Goal: Find specific page/section: Find specific page/section

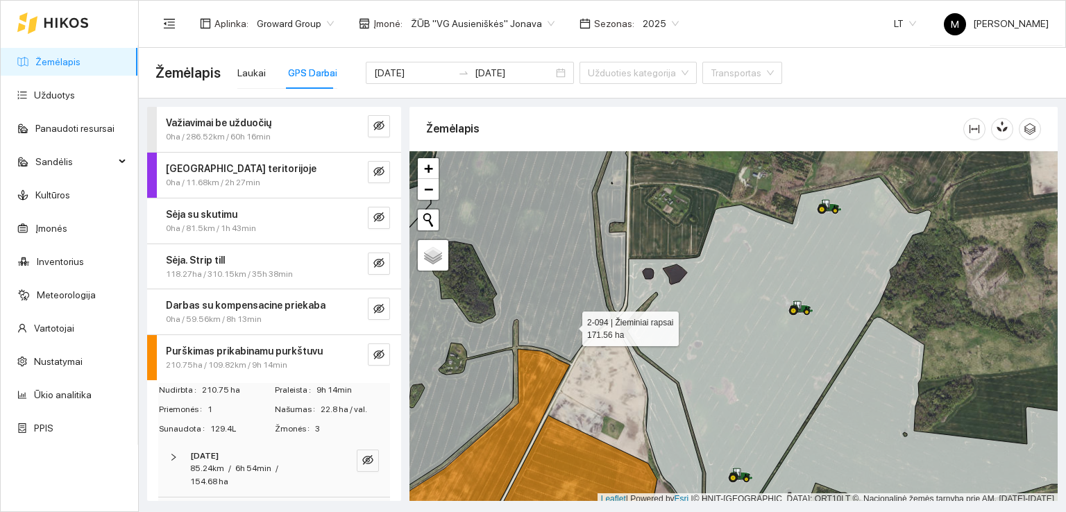
scroll to position [3, 0]
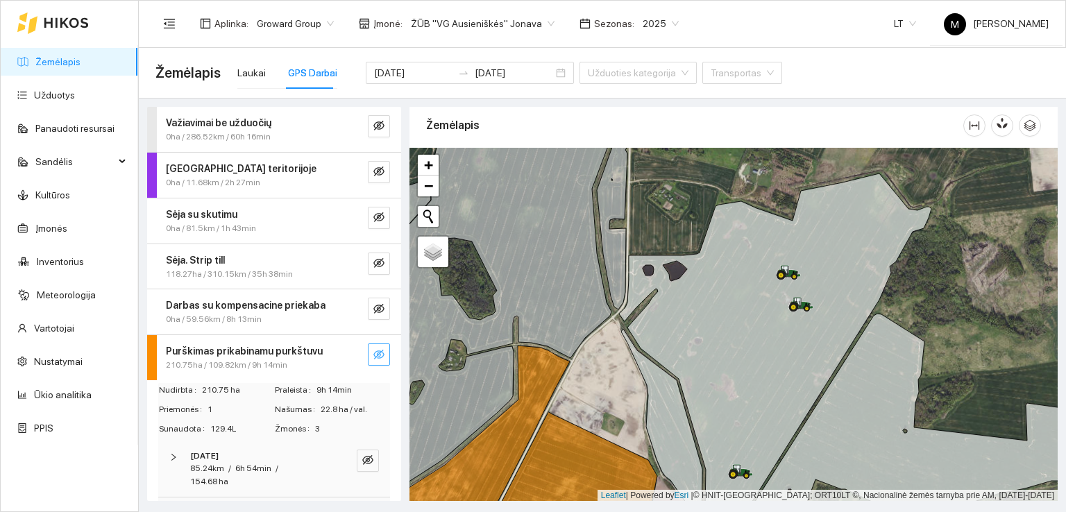
click at [373, 353] on icon "eye-invisible" at bounding box center [378, 354] width 11 height 11
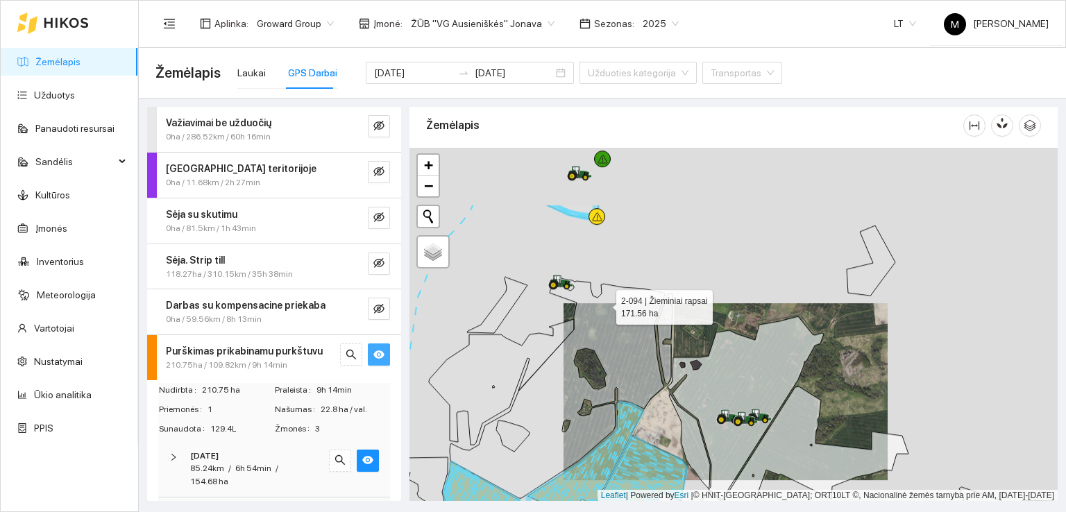
drag, startPoint x: 613, startPoint y: 235, endPoint x: 600, endPoint y: 347, distance: 112.6
click at [600, 347] on icon at bounding box center [547, 387] width 236 height 223
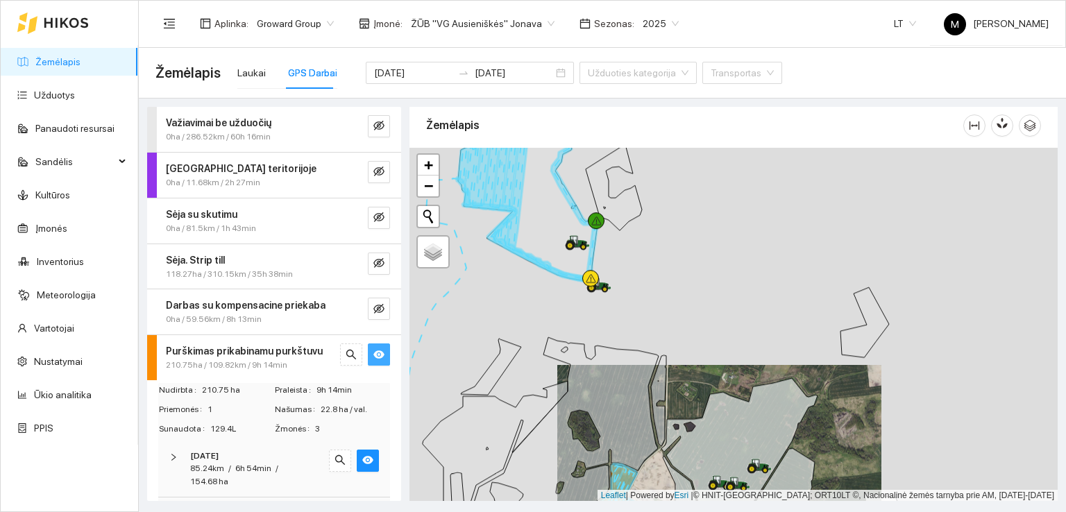
click at [611, 267] on div at bounding box center [733, 325] width 648 height 354
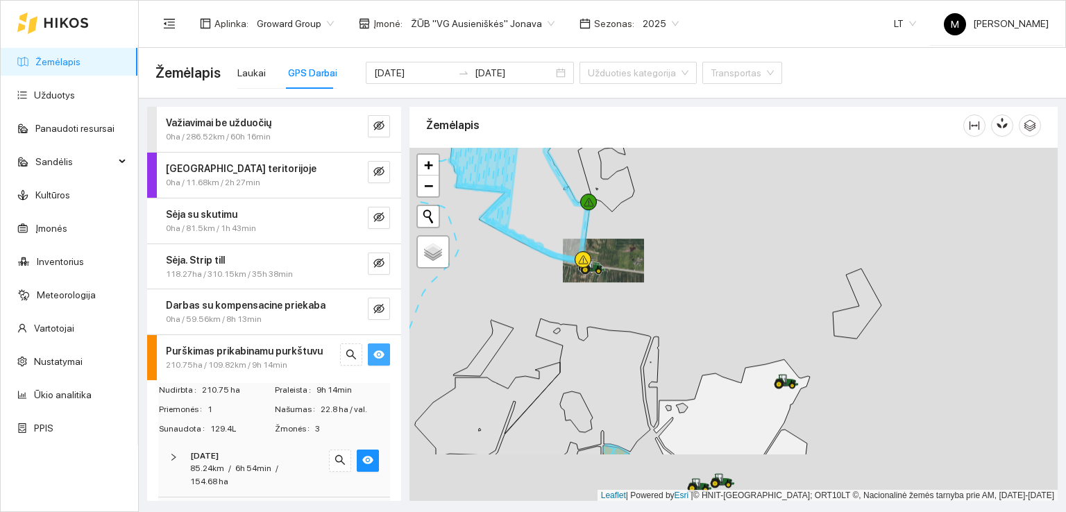
drag, startPoint x: 613, startPoint y: 412, endPoint x: 670, endPoint y: 191, distance: 227.9
click at [670, 192] on div at bounding box center [733, 325] width 648 height 354
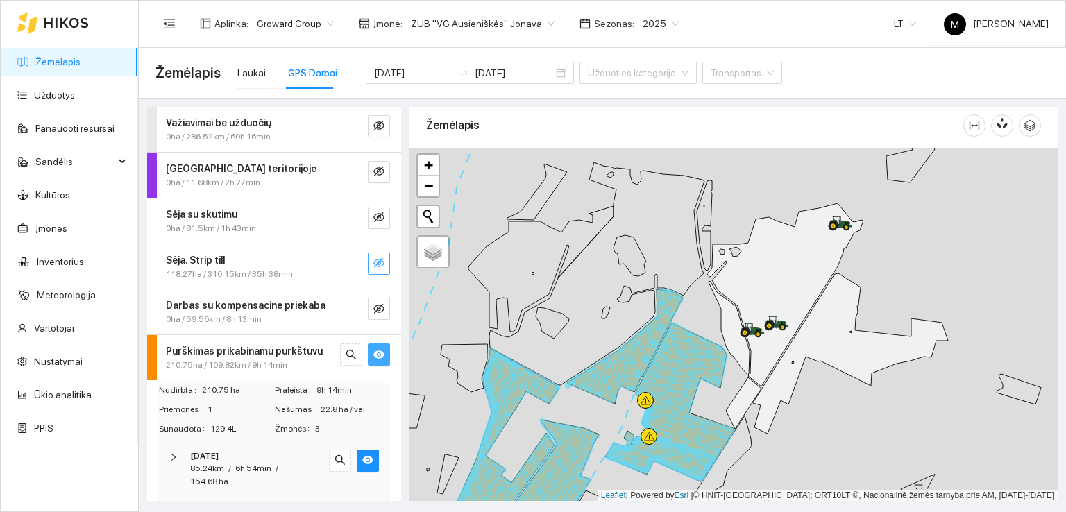
click at [373, 259] on icon "eye-invisible" at bounding box center [378, 263] width 11 height 10
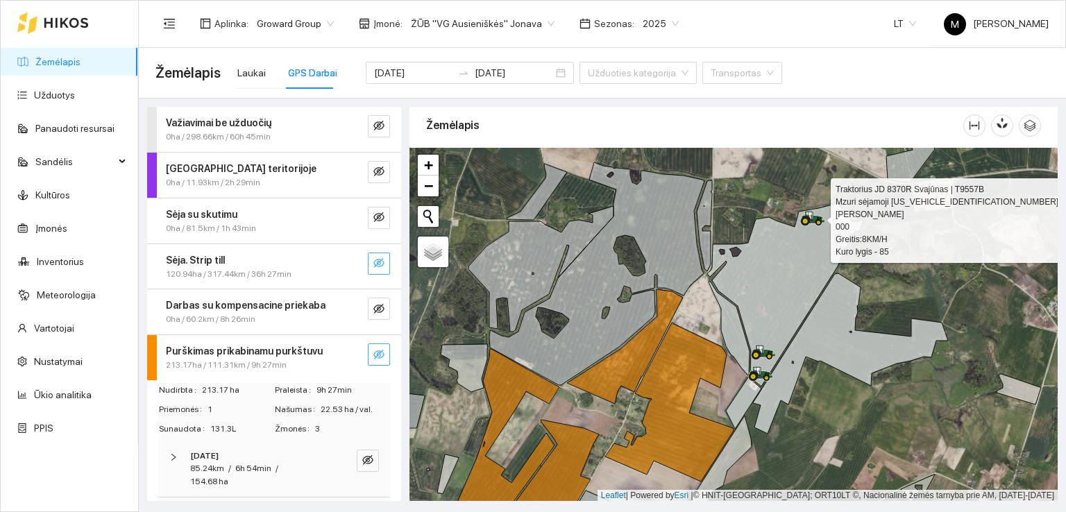
click at [378, 264] on icon "eye-invisible" at bounding box center [379, 263] width 3 height 3
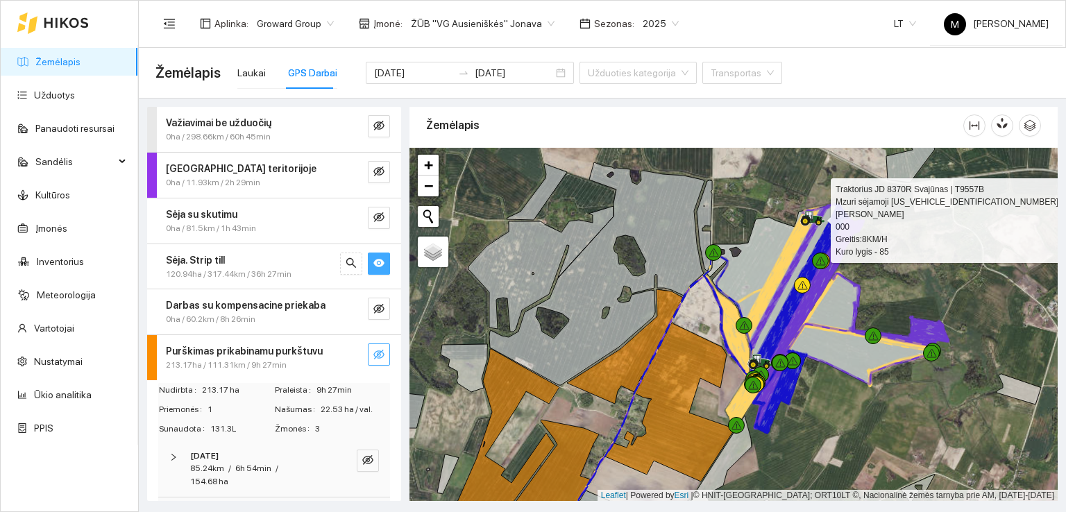
click at [373, 354] on icon "eye-invisible" at bounding box center [378, 354] width 11 height 11
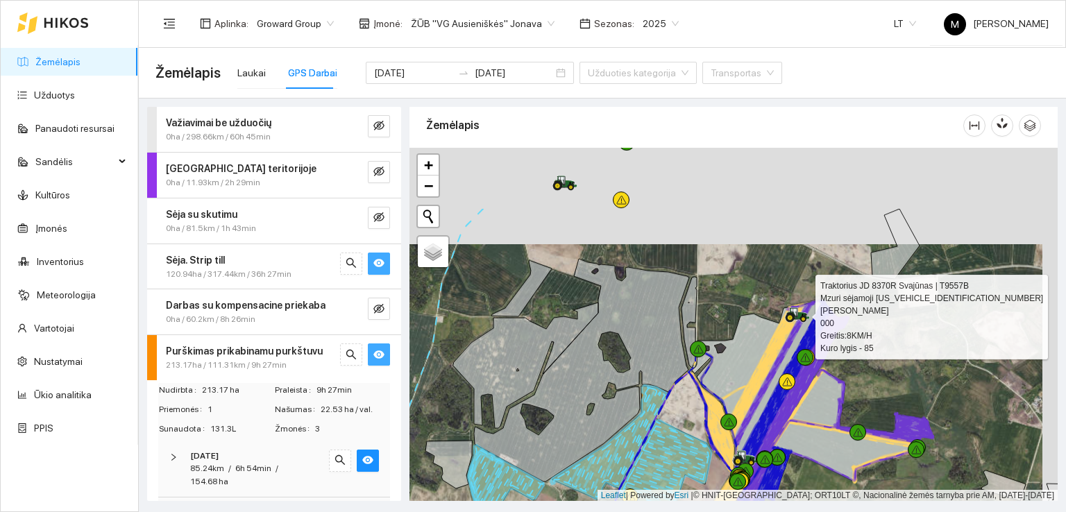
drag, startPoint x: 551, startPoint y: 276, endPoint x: 536, endPoint y: 375, distance: 101.1
click at [536, 375] on icon at bounding box center [571, 370] width 236 height 223
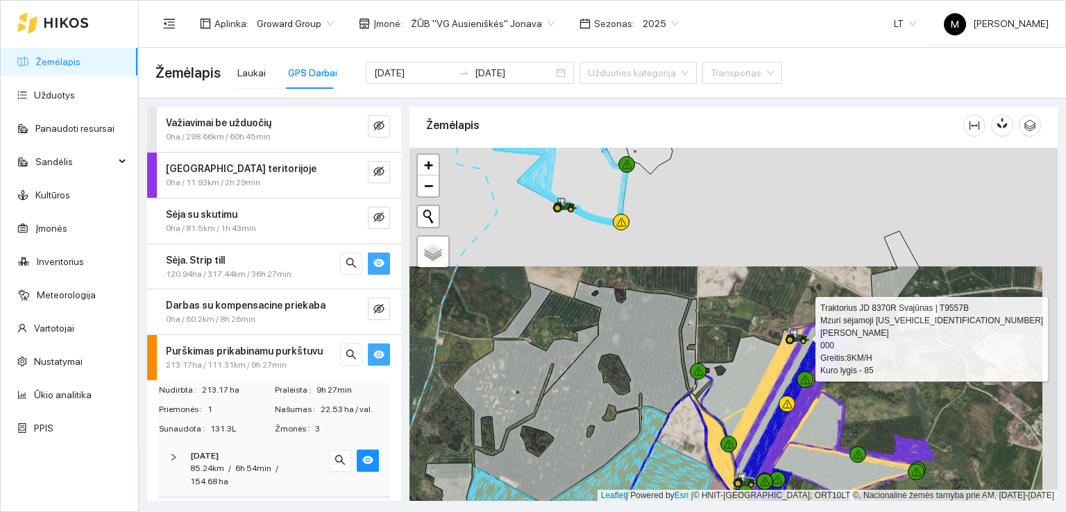
drag, startPoint x: 568, startPoint y: 301, endPoint x: 563, endPoint y: 387, distance: 85.5
click at [563, 387] on div at bounding box center [733, 325] width 648 height 354
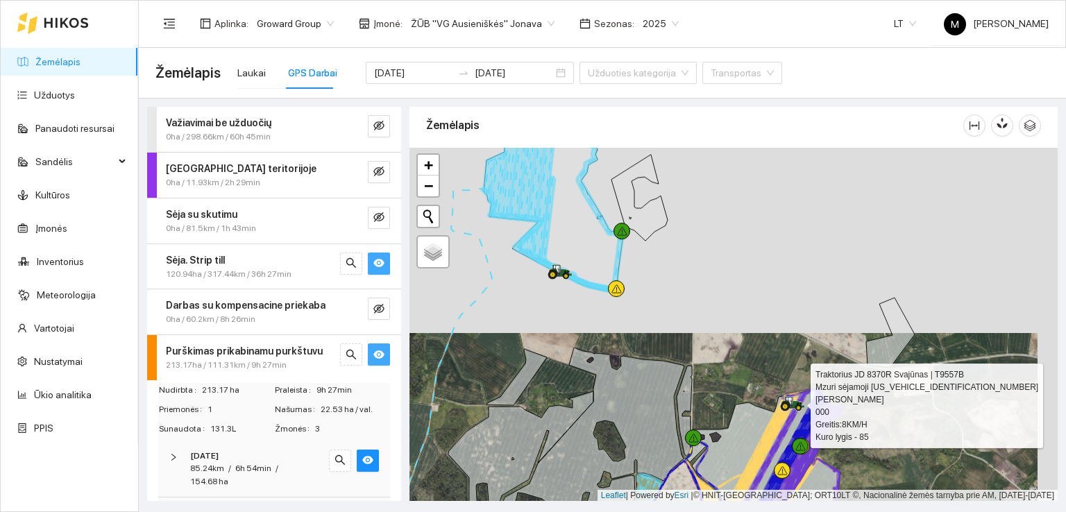
drag, startPoint x: 561, startPoint y: 328, endPoint x: 553, endPoint y: 368, distance: 41.1
click at [553, 368] on div at bounding box center [733, 325] width 648 height 354
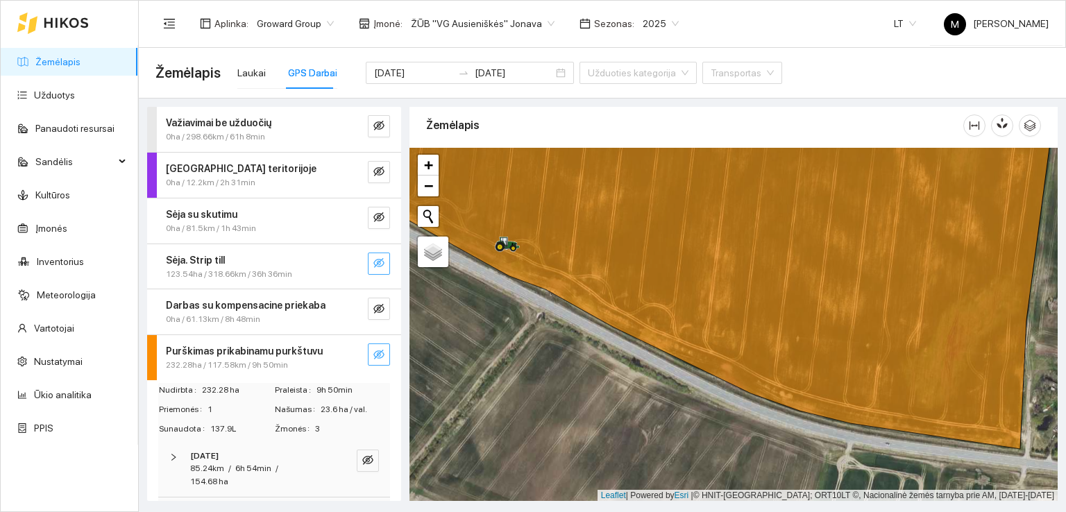
click at [373, 350] on icon "eye-invisible" at bounding box center [378, 354] width 11 height 11
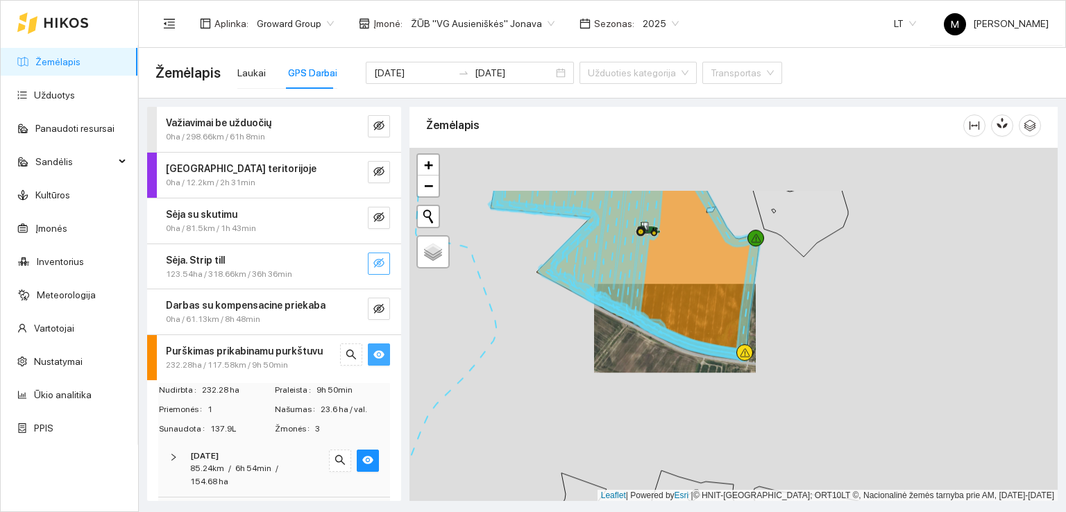
drag, startPoint x: 709, startPoint y: 228, endPoint x: 636, endPoint y: 350, distance: 142.8
click at [636, 350] on icon at bounding box center [626, 274] width 270 height 169
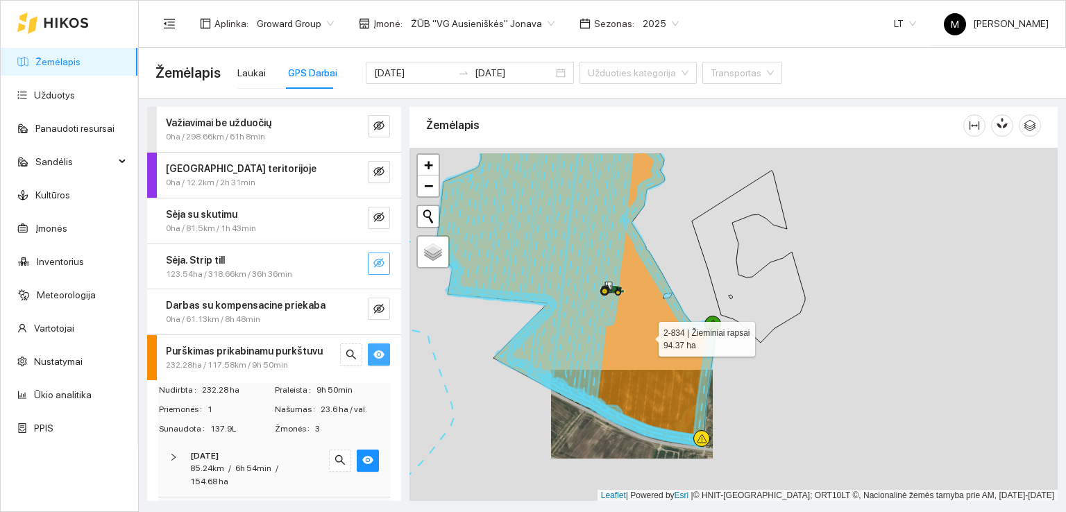
drag, startPoint x: 659, startPoint y: 284, endPoint x: 644, endPoint y: 357, distance: 75.1
click at [644, 357] on icon at bounding box center [577, 299] width 281 height 293
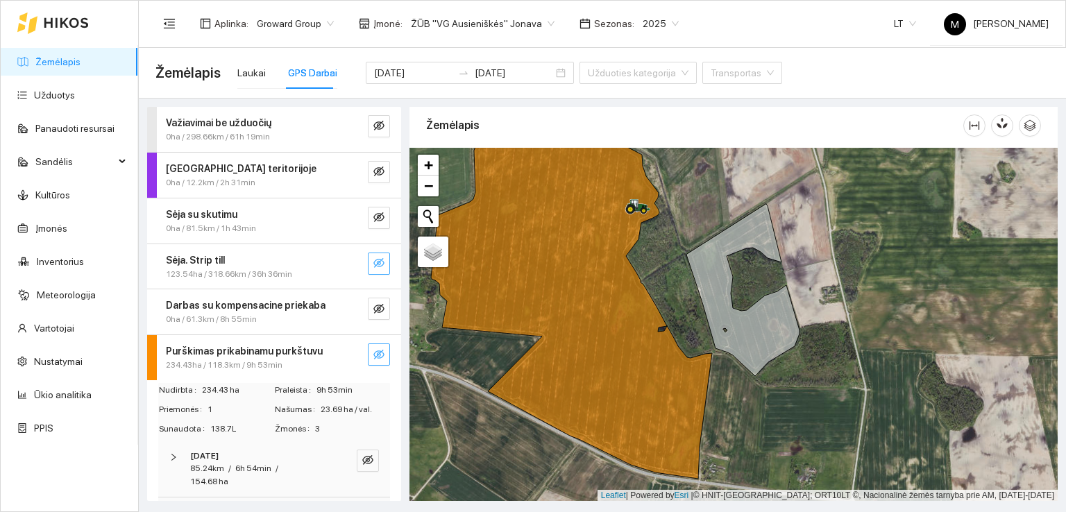
click at [373, 349] on icon "eye-invisible" at bounding box center [378, 354] width 11 height 11
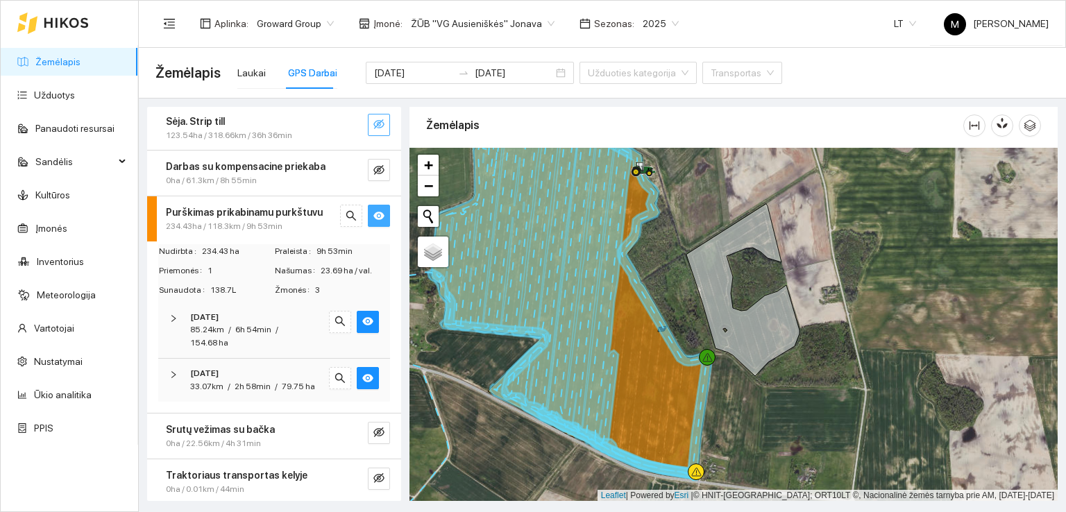
scroll to position [0, 0]
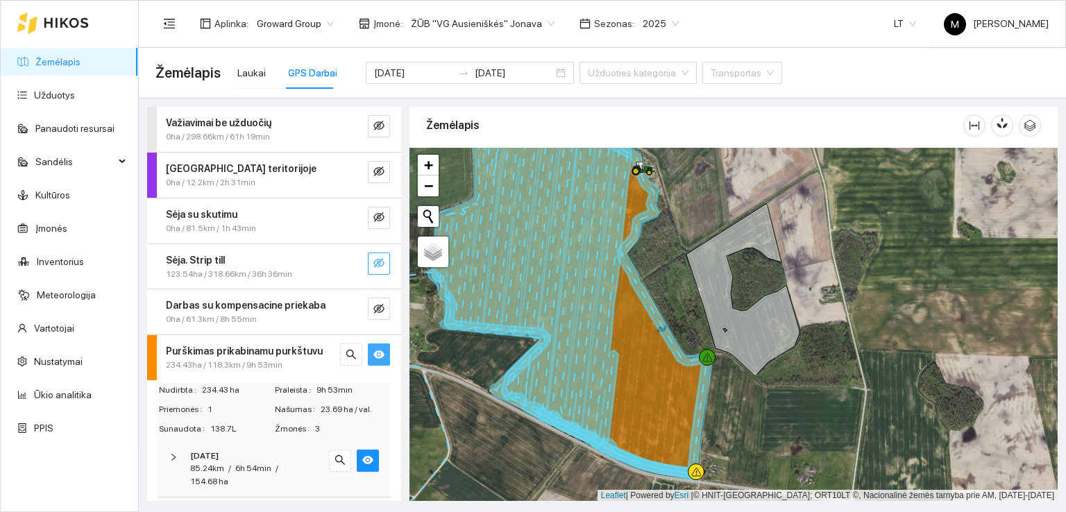
click at [373, 262] on icon "eye-invisible" at bounding box center [378, 262] width 11 height 11
drag, startPoint x: 772, startPoint y: 448, endPoint x: 646, endPoint y: 218, distance: 261.8
click at [646, 219] on div at bounding box center [733, 325] width 648 height 354
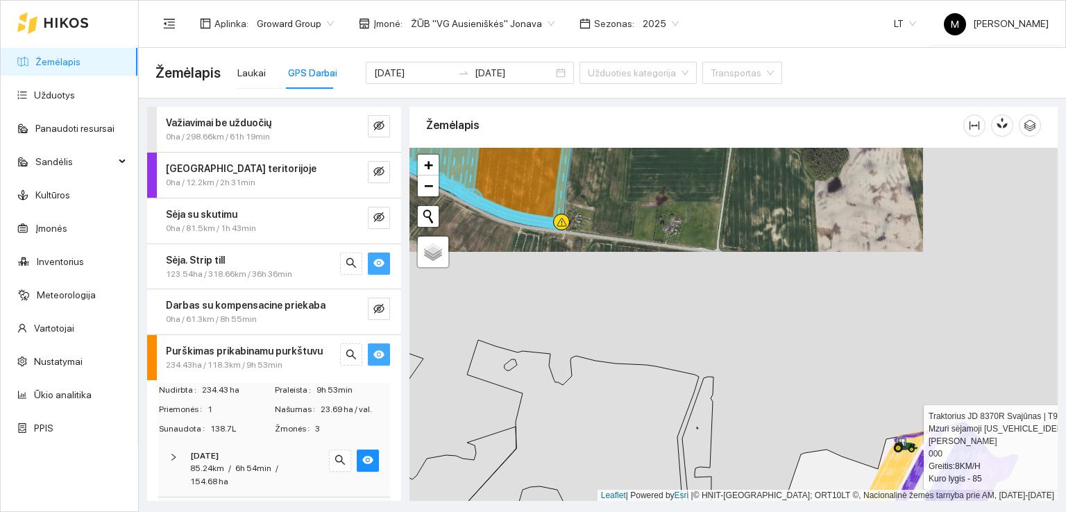
drag, startPoint x: 730, startPoint y: 417, endPoint x: 675, endPoint y: 259, distance: 167.7
click at [676, 262] on div at bounding box center [733, 325] width 648 height 354
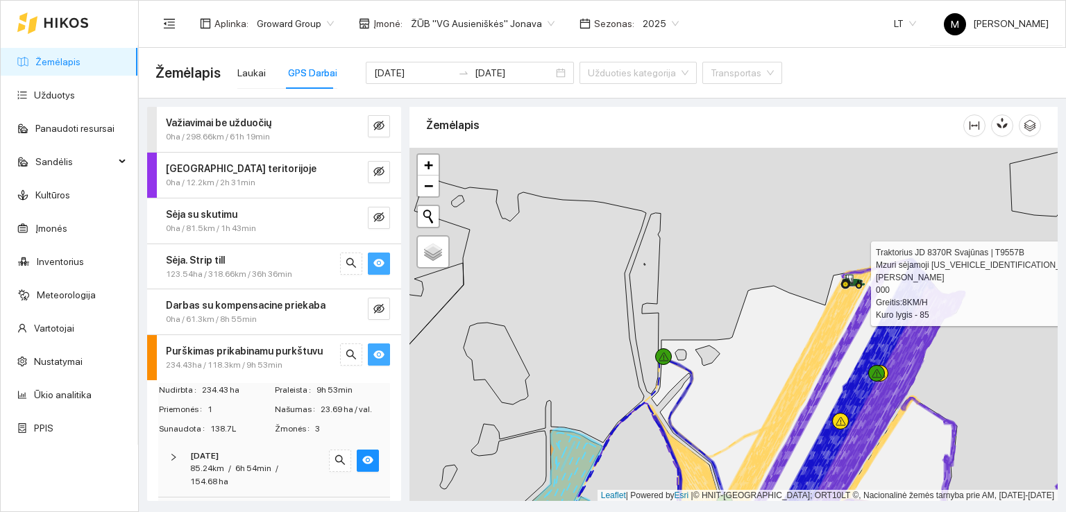
drag, startPoint x: 768, startPoint y: 403, endPoint x: 724, endPoint y: 300, distance: 111.9
click at [724, 300] on icon at bounding box center [808, 397] width 312 height 279
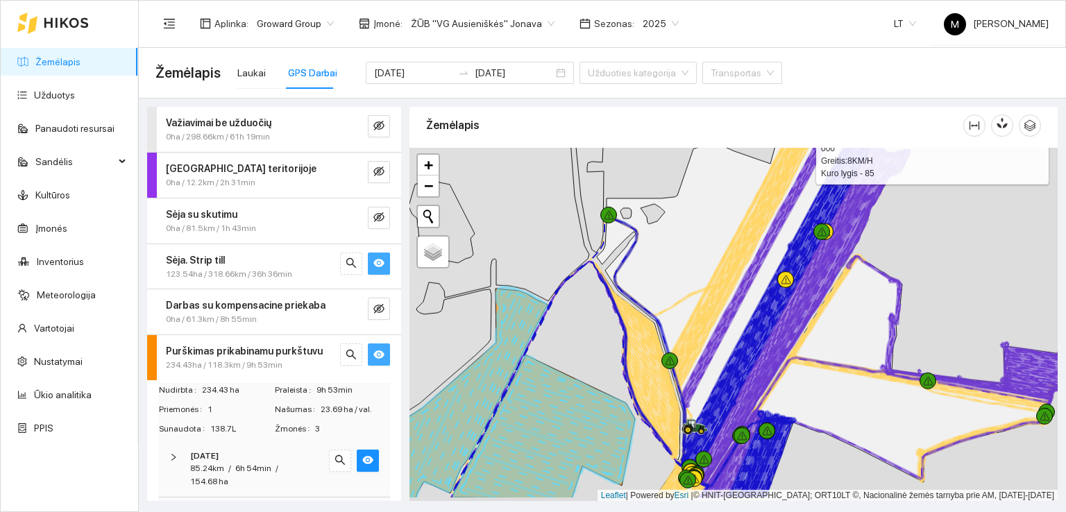
drag, startPoint x: 744, startPoint y: 328, endPoint x: 731, endPoint y: 259, distance: 70.6
click at [731, 259] on icon at bounding box center [782, 269] width 203 height 303
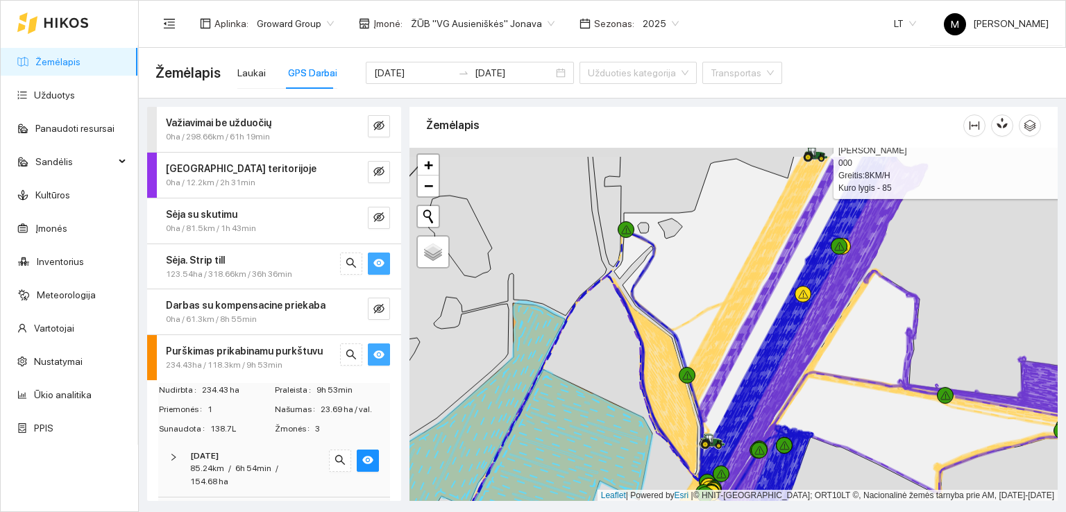
drag, startPoint x: 741, startPoint y: 330, endPoint x: 766, endPoint y: 375, distance: 51.0
click at [766, 375] on icon at bounding box center [800, 323] width 191 height 337
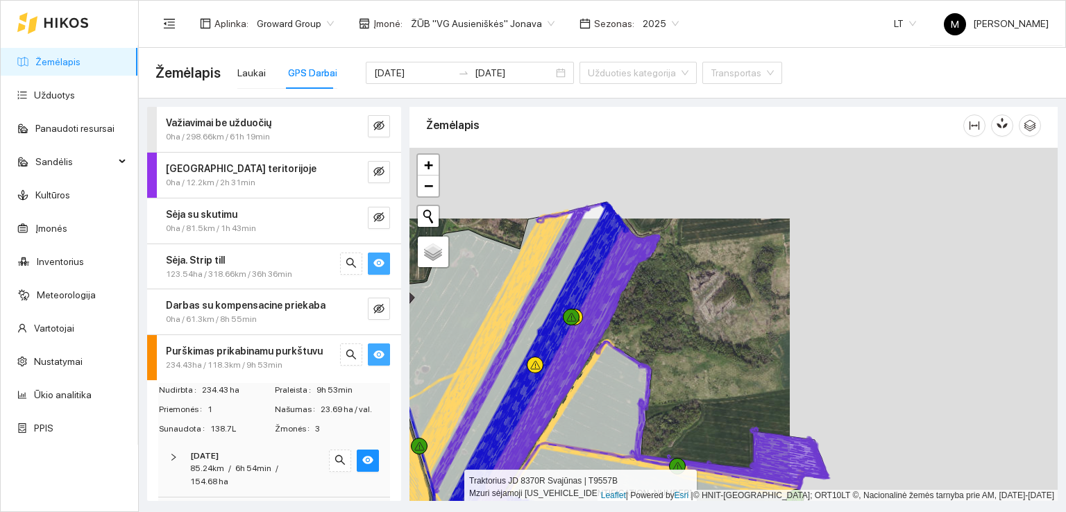
drag, startPoint x: 694, startPoint y: 327, endPoint x: 423, endPoint y: 398, distance: 280.6
click at [423, 398] on icon at bounding box center [502, 385] width 312 height 367
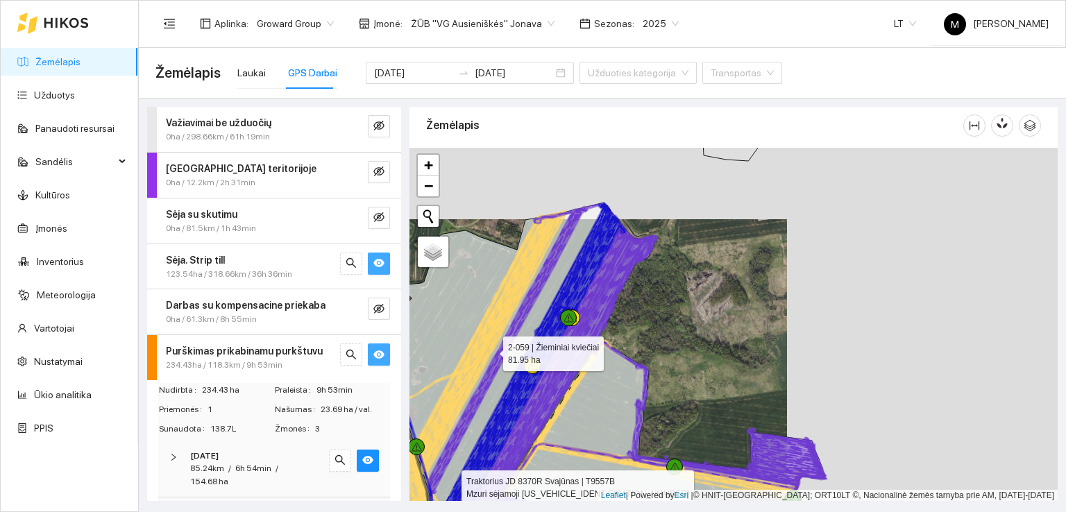
drag, startPoint x: 486, startPoint y: 287, endPoint x: 483, endPoint y: 398, distance: 111.1
click at [483, 398] on icon at bounding box center [500, 370] width 312 height 335
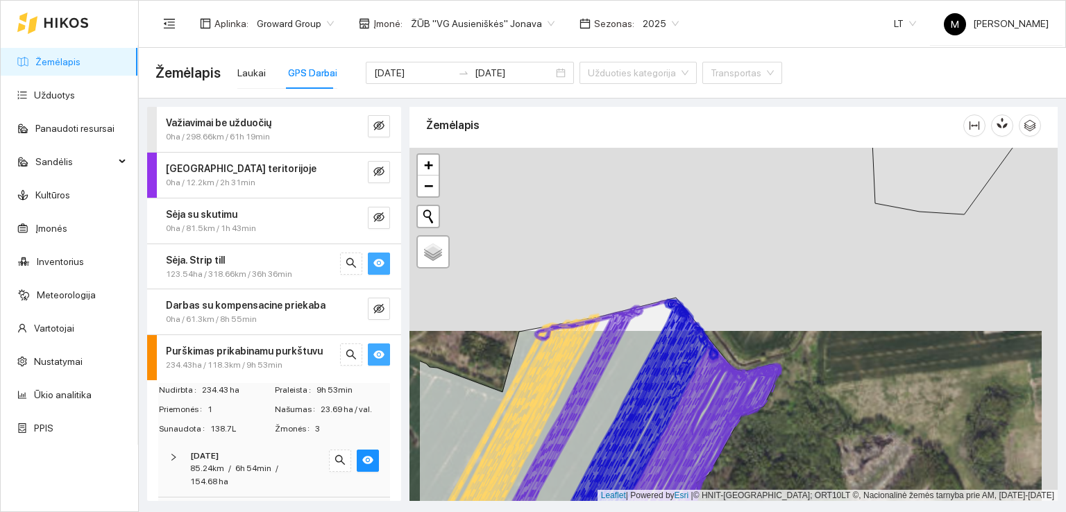
drag, startPoint x: 514, startPoint y: 362, endPoint x: 595, endPoint y: 361, distance: 81.2
click at [595, 361] on icon at bounding box center [611, 419] width 236 height 238
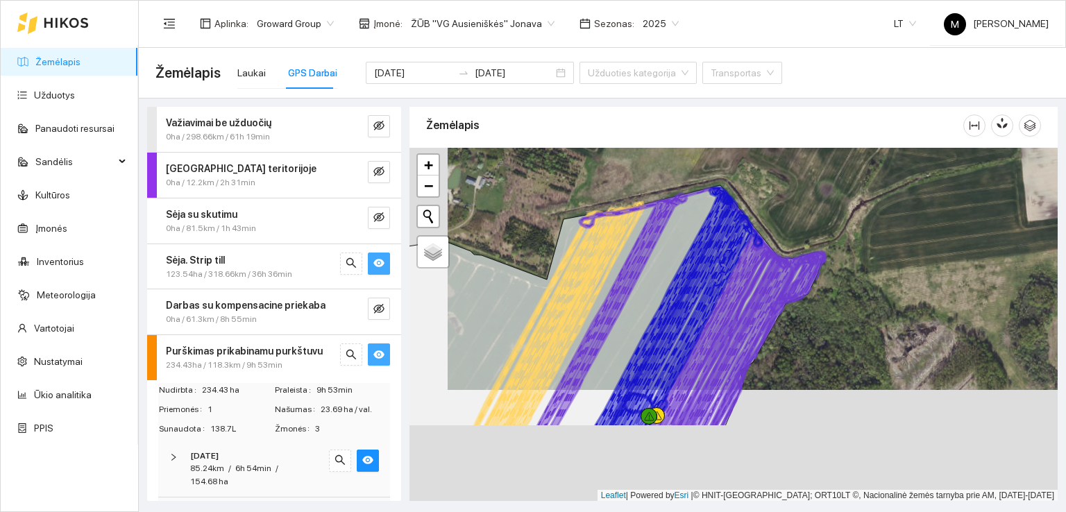
drag, startPoint x: 588, startPoint y: 412, endPoint x: 629, endPoint y: 255, distance: 161.4
click at [629, 257] on icon at bounding box center [654, 307] width 237 height 239
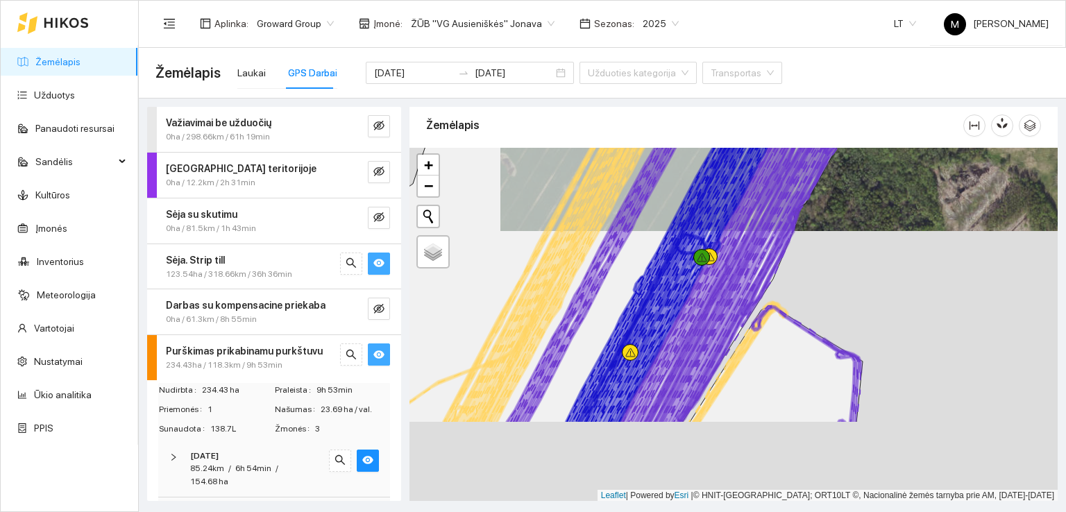
drag, startPoint x: 634, startPoint y: 359, endPoint x: 684, endPoint y: 242, distance: 127.5
click at [684, 242] on icon at bounding box center [691, 229] width 215 height 390
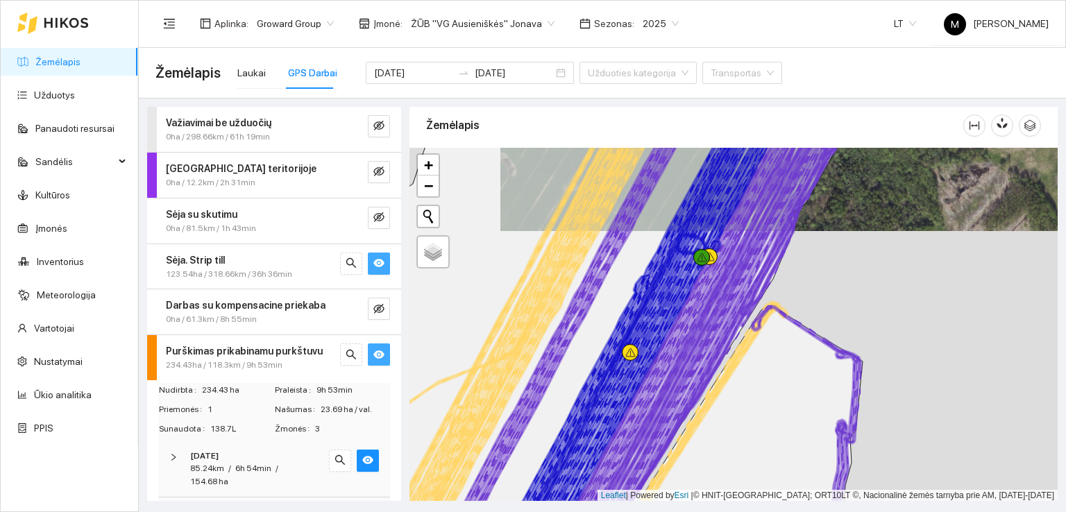
drag, startPoint x: 620, startPoint y: 387, endPoint x: 652, endPoint y: 205, distance: 184.0
click at [652, 206] on icon at bounding box center [662, 326] width 246 height 429
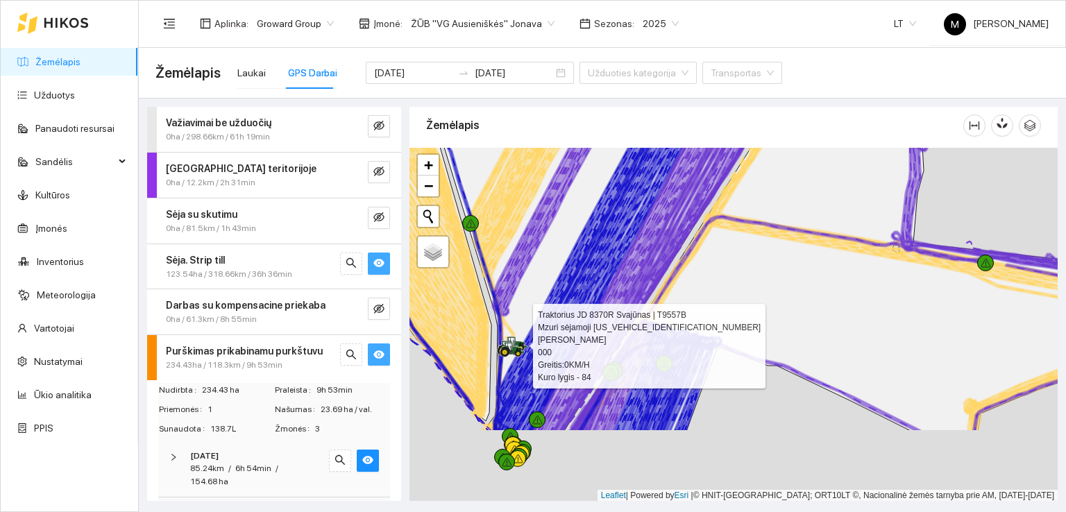
drag, startPoint x: 588, startPoint y: 349, endPoint x: 634, endPoint y: 223, distance: 133.9
click at [633, 224] on icon at bounding box center [635, 217] width 249 height 429
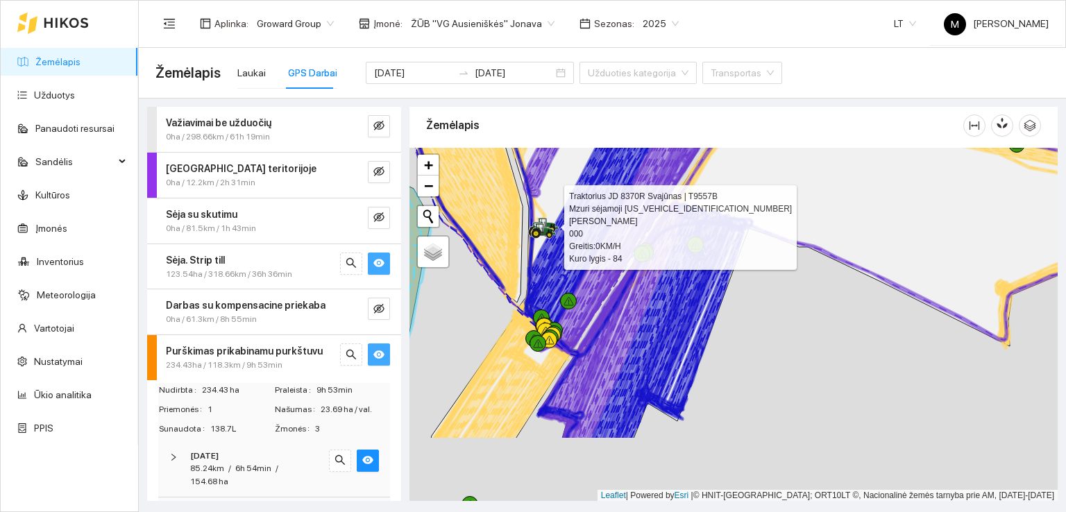
drag, startPoint x: 603, startPoint y: 328, endPoint x: 629, endPoint y: 229, distance: 102.5
click at [629, 229] on icon at bounding box center [621, 180] width 328 height 337
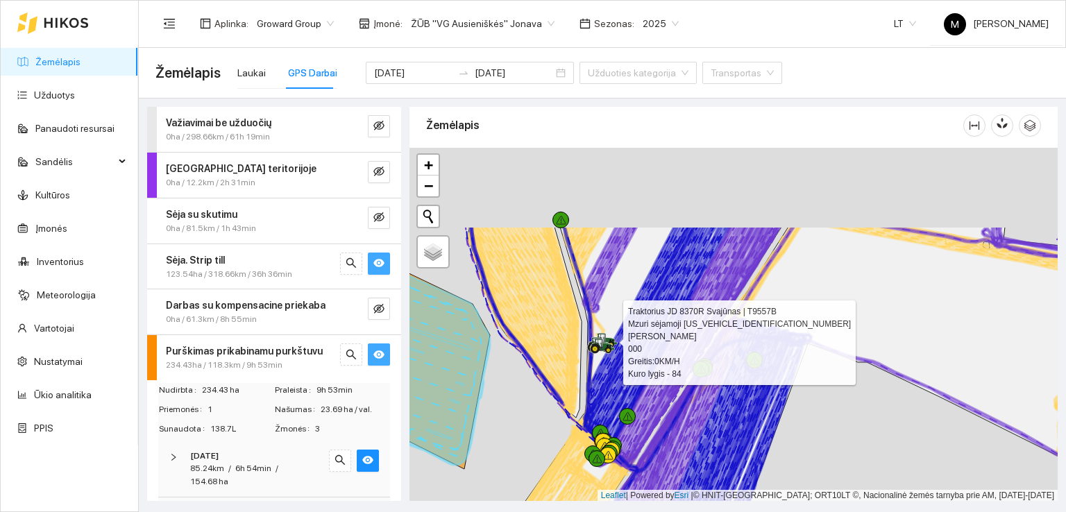
drag, startPoint x: 613, startPoint y: 246, endPoint x: 675, endPoint y: 363, distance: 131.9
click at [675, 363] on icon at bounding box center [678, 346] width 148 height 241
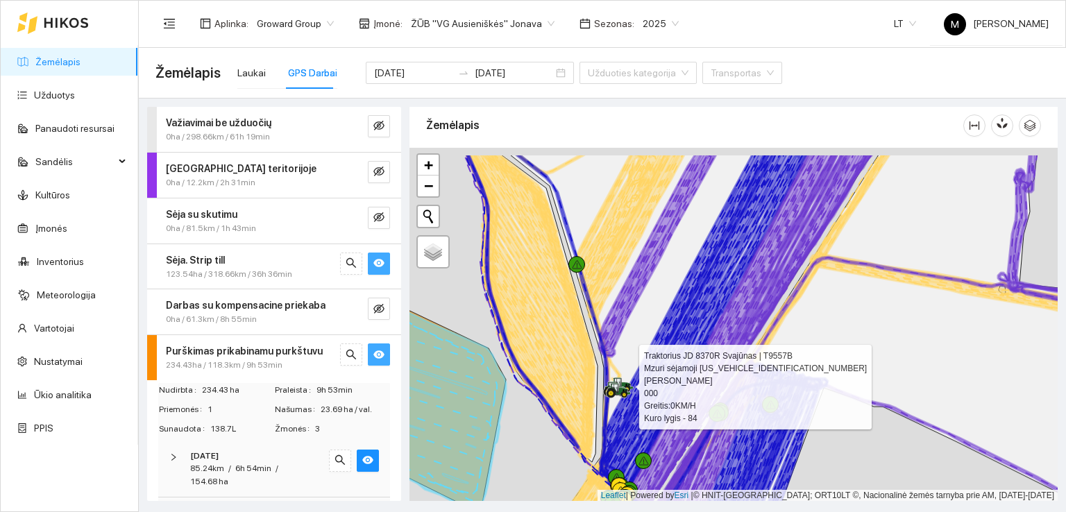
drag, startPoint x: 625, startPoint y: 287, endPoint x: 656, endPoint y: 351, distance: 71.4
click at [656, 351] on icon at bounding box center [690, 332] width 361 height 354
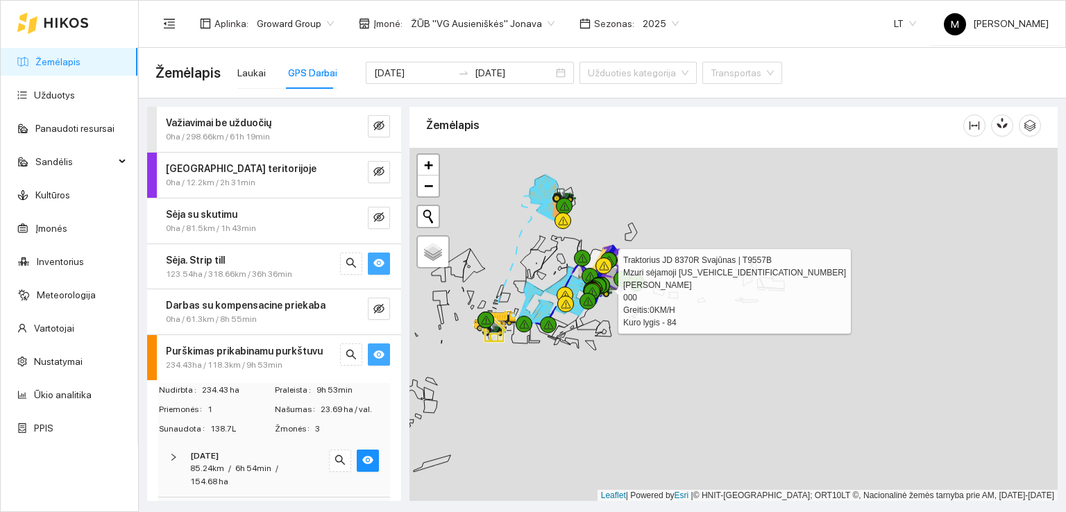
click at [373, 356] on icon "eye" at bounding box center [378, 354] width 11 height 8
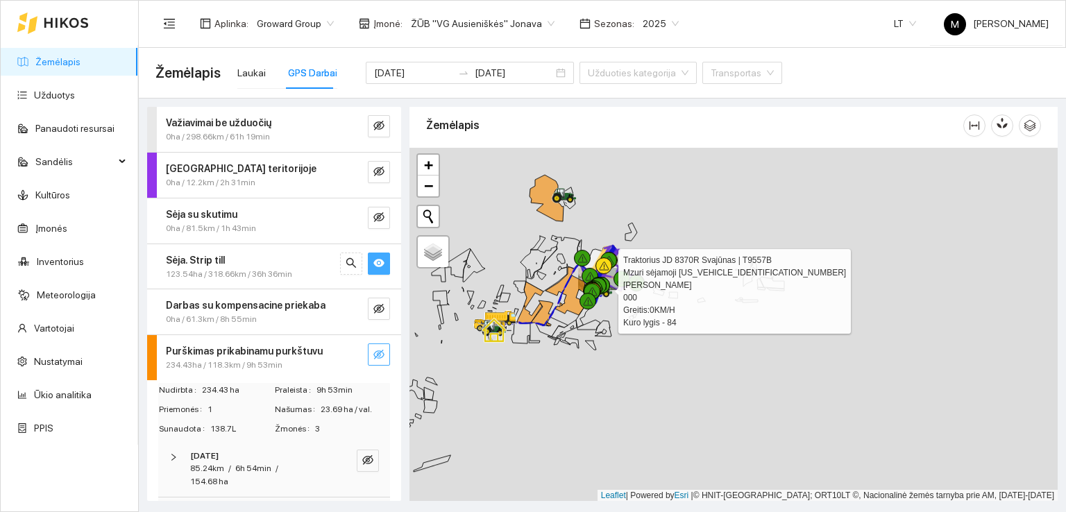
click at [373, 356] on icon "eye-invisible" at bounding box center [378, 355] width 11 height 10
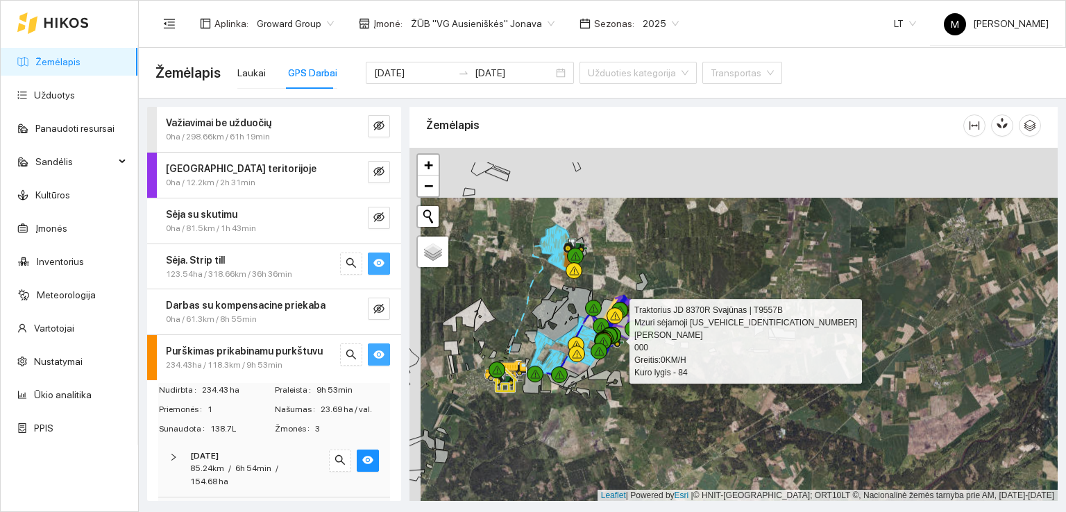
drag, startPoint x: 505, startPoint y: 218, endPoint x: 514, endPoint y: 278, distance: 61.0
click at [514, 278] on div at bounding box center [733, 325] width 648 height 354
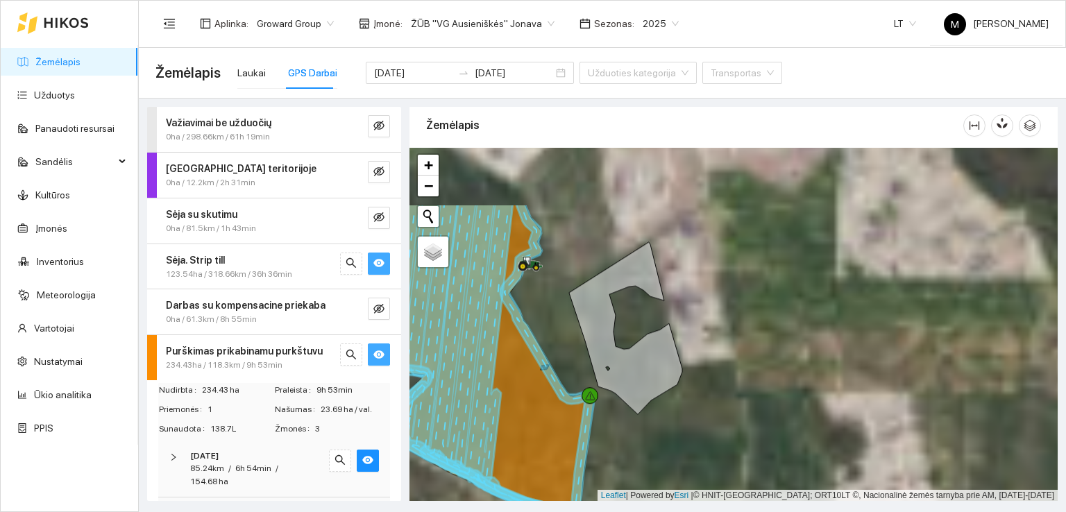
drag, startPoint x: 548, startPoint y: 237, endPoint x: 548, endPoint y: 331, distance: 93.7
click at [548, 331] on div at bounding box center [733, 325] width 648 height 354
click at [246, 73] on div "Laukai" at bounding box center [251, 72] width 28 height 15
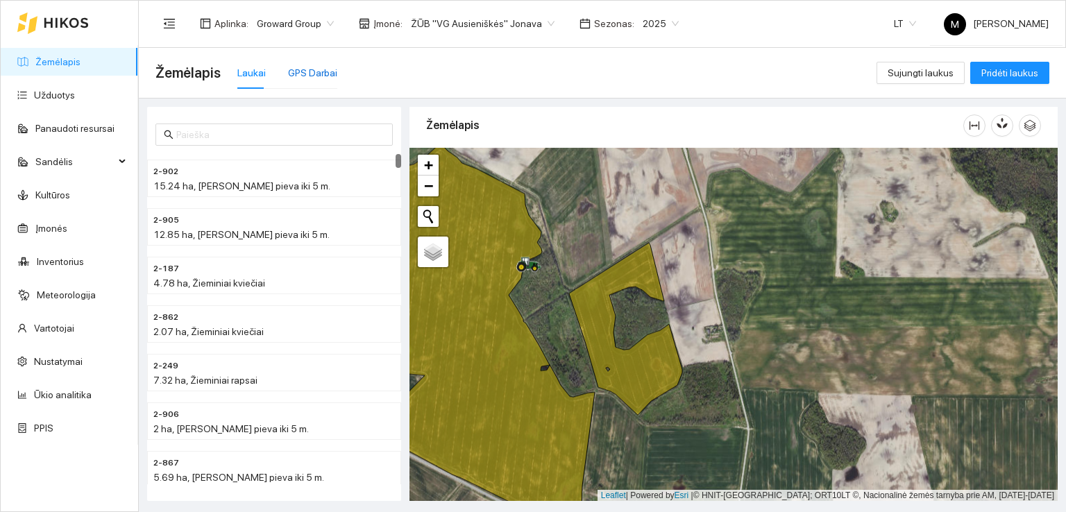
click at [300, 70] on div "GPS Darbai" at bounding box center [312, 72] width 49 height 15
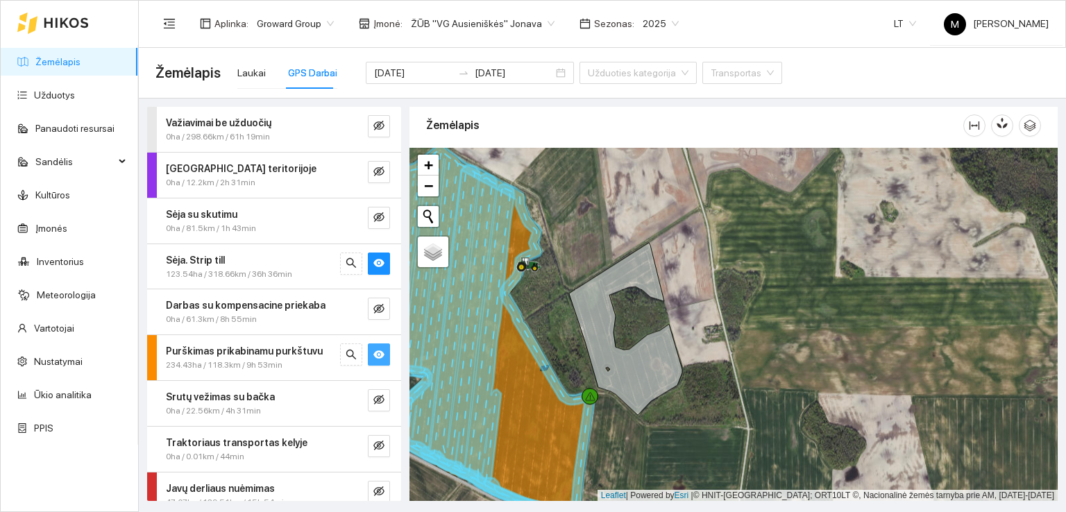
click at [373, 350] on icon "eye" at bounding box center [378, 354] width 11 height 8
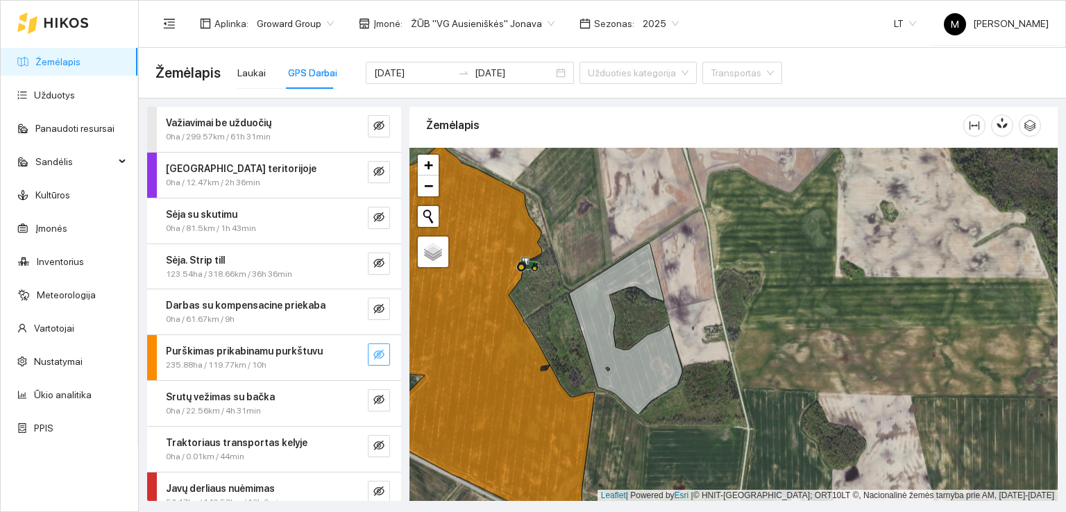
click at [373, 350] on icon "eye-invisible" at bounding box center [378, 355] width 11 height 10
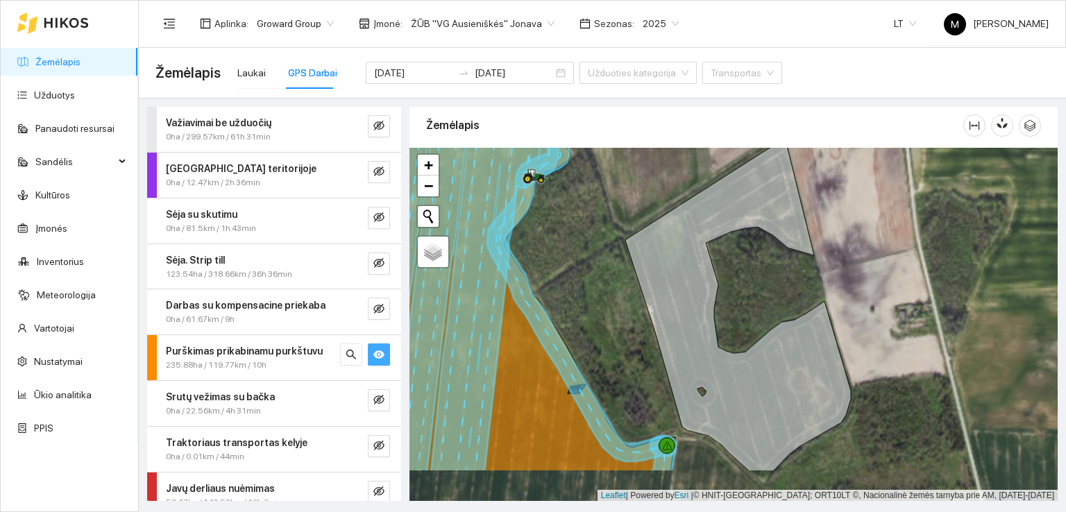
drag, startPoint x: 500, startPoint y: 303, endPoint x: 537, endPoint y: 228, distance: 83.8
click at [536, 229] on div at bounding box center [733, 325] width 648 height 354
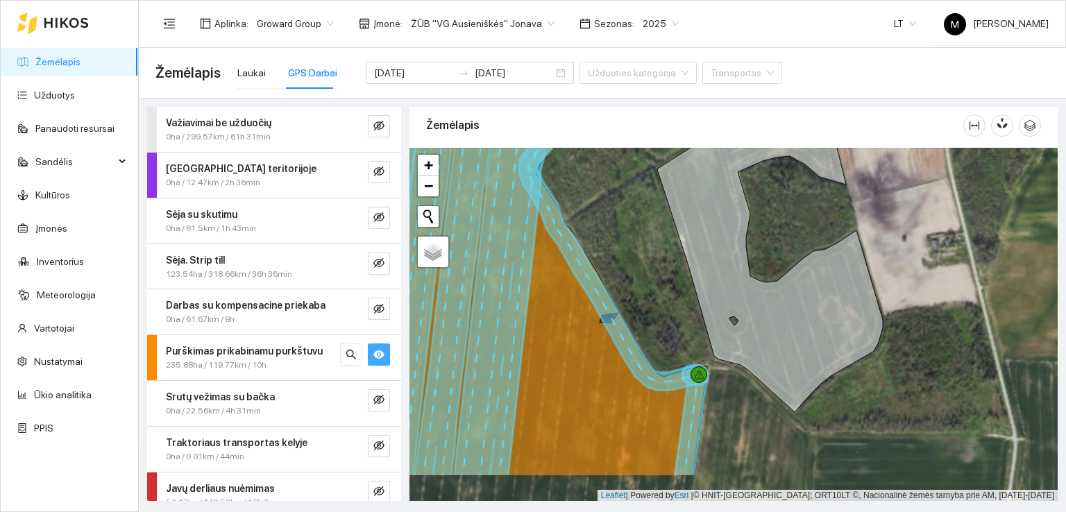
drag, startPoint x: 570, startPoint y: 267, endPoint x: 579, endPoint y: 196, distance: 71.3
click at [579, 196] on icon at bounding box center [539, 263] width 337 height 429
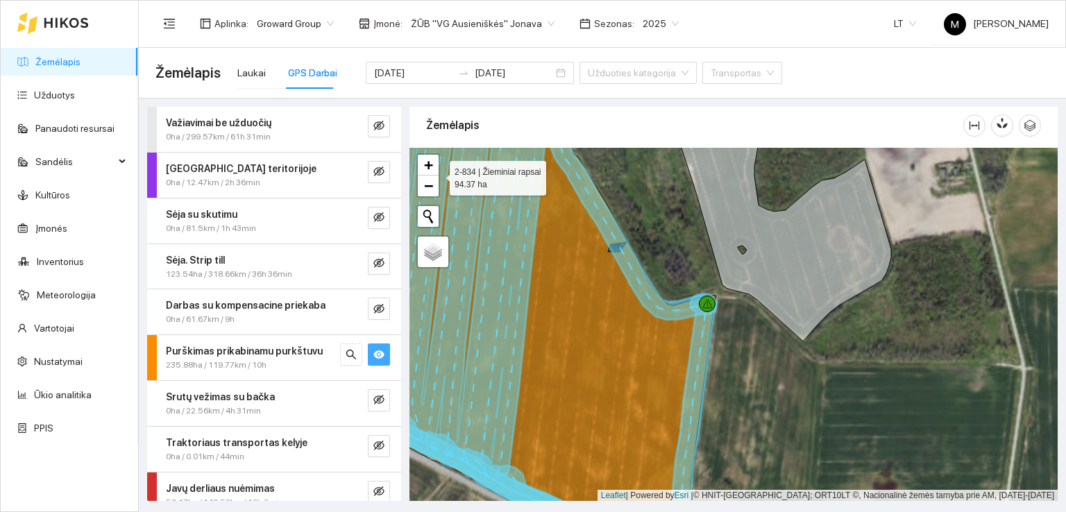
drag, startPoint x: 573, startPoint y: 252, endPoint x: 583, endPoint y: 214, distance: 38.9
click at [583, 214] on icon at bounding box center [529, 325] width 371 height 426
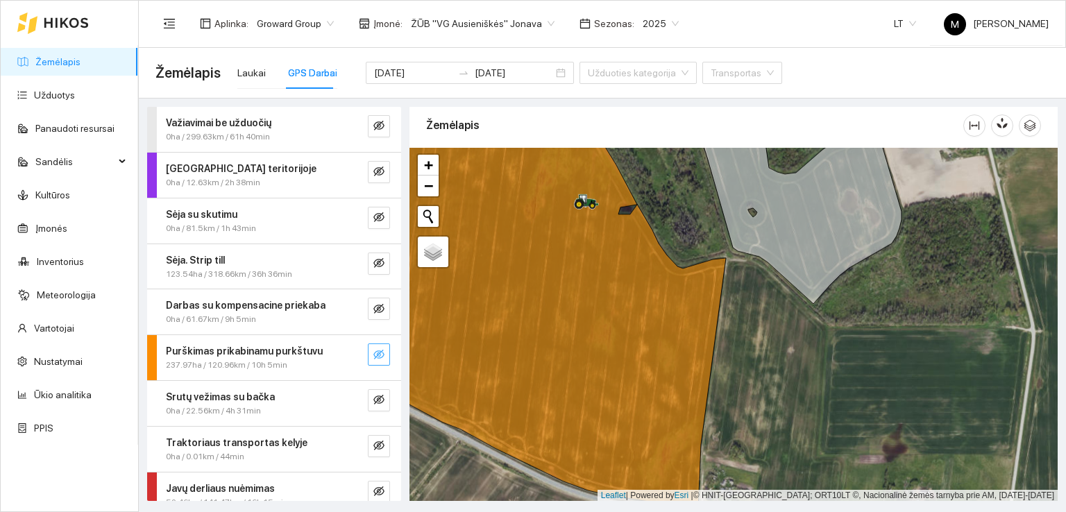
click at [373, 352] on icon "eye-invisible" at bounding box center [378, 354] width 11 height 11
click at [373, 350] on icon "eye-invisible" at bounding box center [378, 355] width 11 height 10
